Goal: Check status

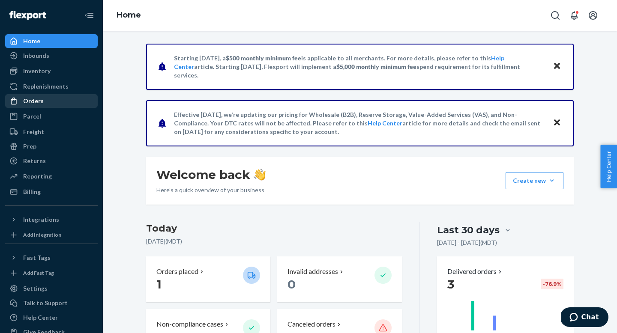
click at [46, 104] on div "Orders" at bounding box center [51, 101] width 91 height 12
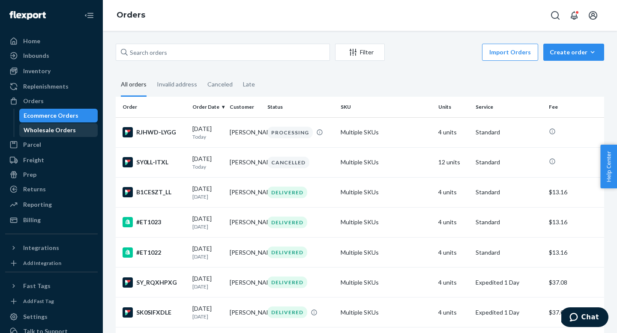
click at [72, 130] on div "Wholesale Orders" at bounding box center [58, 130] width 77 height 12
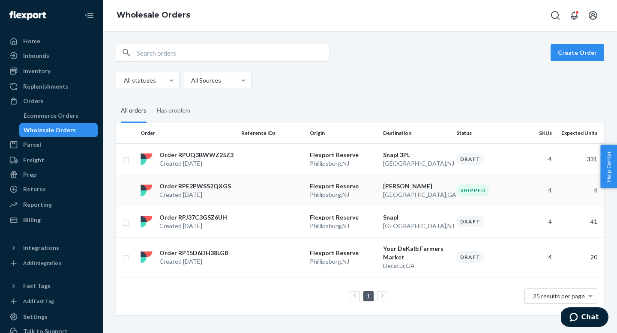
click at [213, 195] on p "Created [DATE]" at bounding box center [195, 195] width 72 height 9
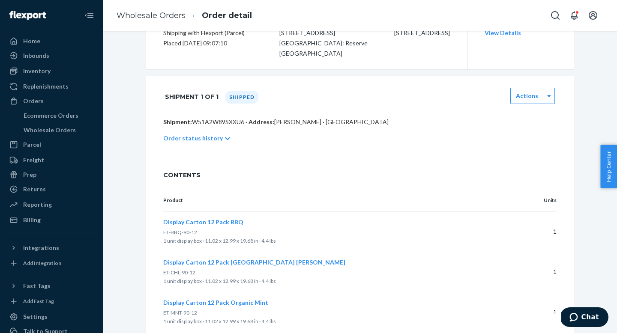
scroll to position [112, 0]
click at [213, 135] on p "Order status history" at bounding box center [193, 137] width 60 height 9
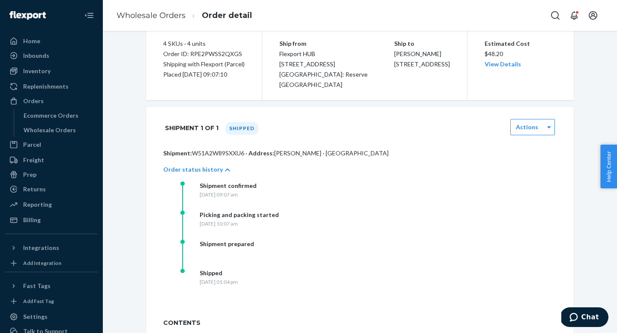
scroll to position [0, 0]
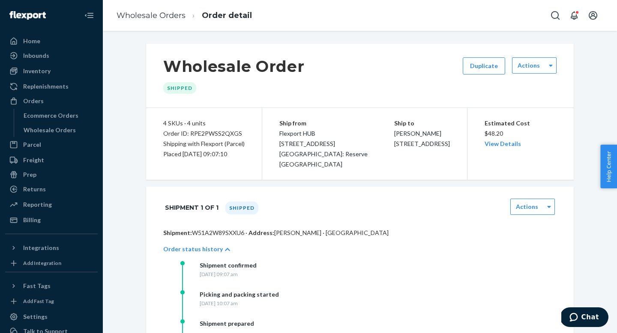
click at [246, 210] on div "Shipped" at bounding box center [241, 208] width 33 height 13
click at [507, 146] on link "View Details" at bounding box center [503, 143] width 36 height 7
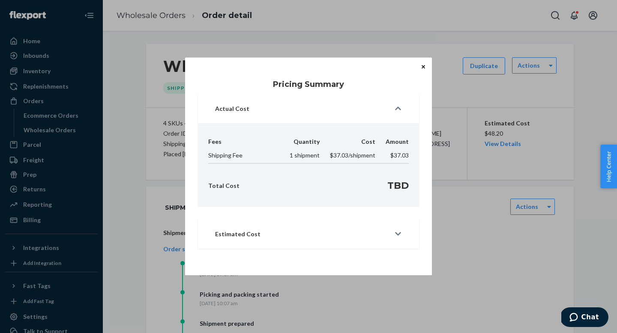
click at [394, 230] on button "Estimated Cost" at bounding box center [308, 234] width 221 height 29
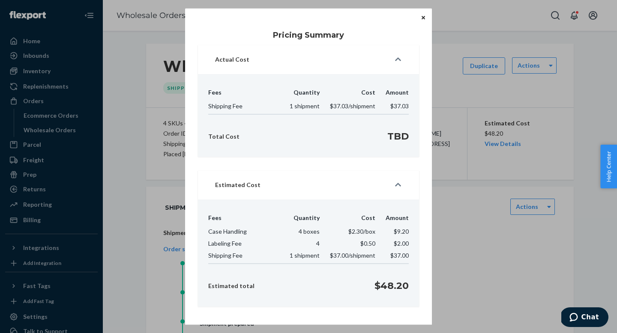
click at [422, 16] on icon "Close" at bounding box center [423, 17] width 3 height 3
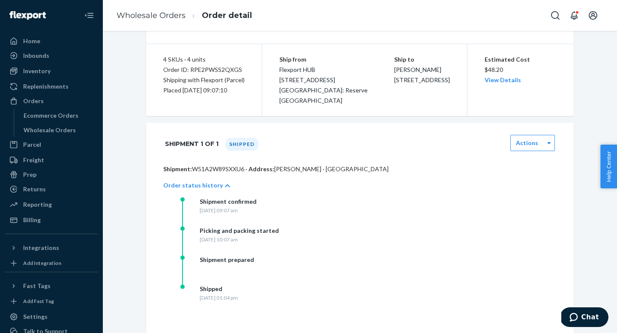
scroll to position [69, 0]
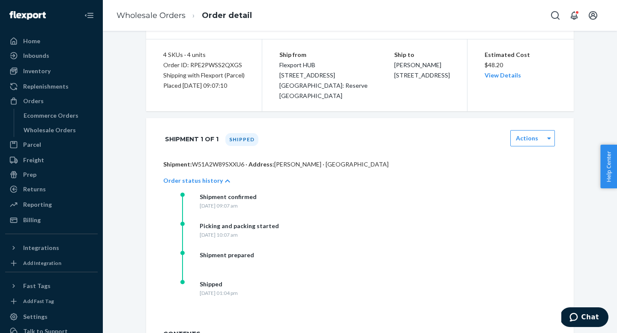
click at [217, 284] on div "Shipped" at bounding box center [219, 284] width 38 height 9
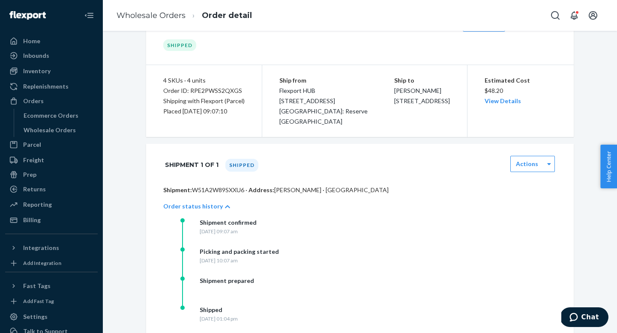
scroll to position [0, 0]
